Goal: Navigation & Orientation: Find specific page/section

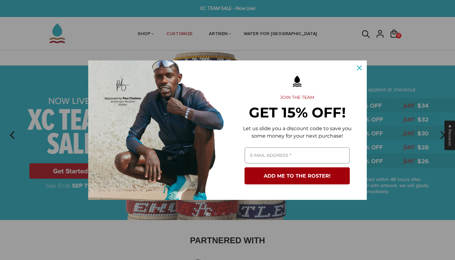
click at [358, 67] on icon "close icon" at bounding box center [359, 67] width 5 height 5
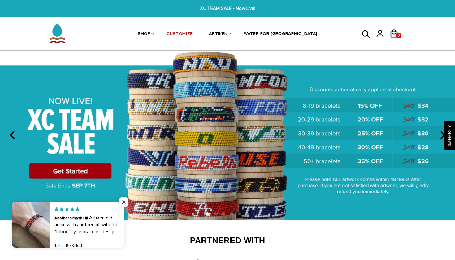
click at [79, 162] on img at bounding box center [227, 134] width 455 height 169
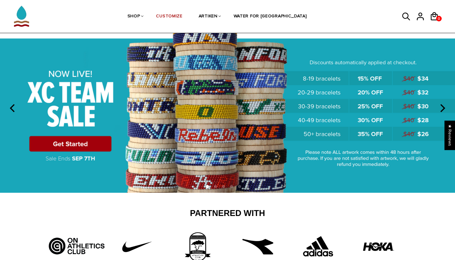
scroll to position [28, 0]
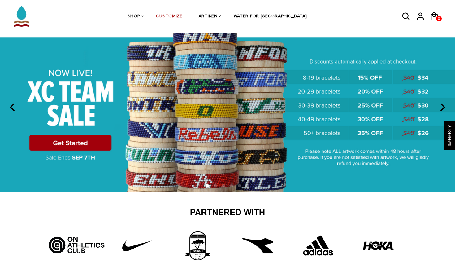
click at [91, 148] on img at bounding box center [227, 107] width 455 height 169
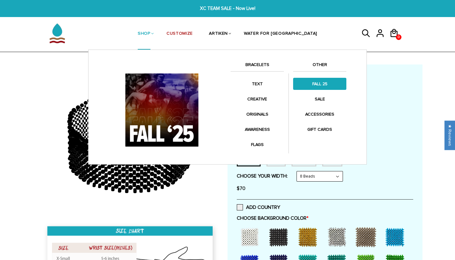
click at [314, 84] on link "FALL 25" at bounding box center [319, 84] width 53 height 12
